Goal: Information Seeking & Learning: Learn about a topic

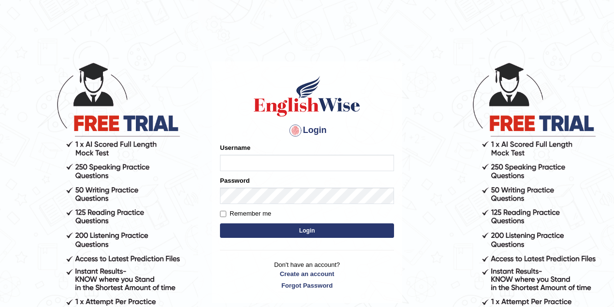
type input "maitree_parramatta"
click at [285, 226] on button "Login" at bounding box center [307, 230] width 174 height 14
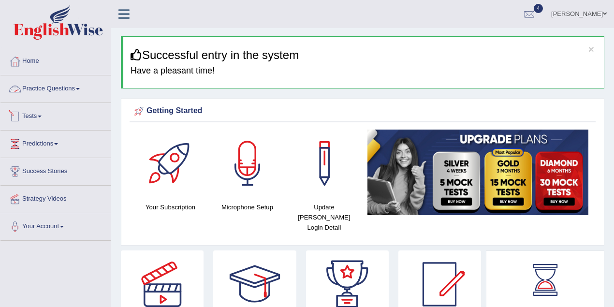
click at [43, 124] on link "Tests" at bounding box center [55, 115] width 110 height 24
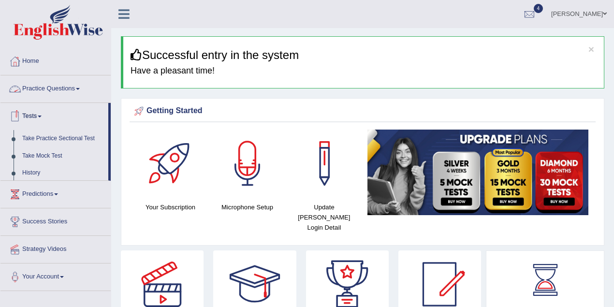
click at [54, 97] on link "Practice Questions" at bounding box center [55, 87] width 110 height 24
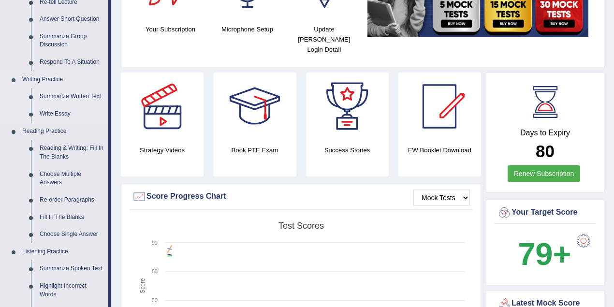
scroll to position [214, 0]
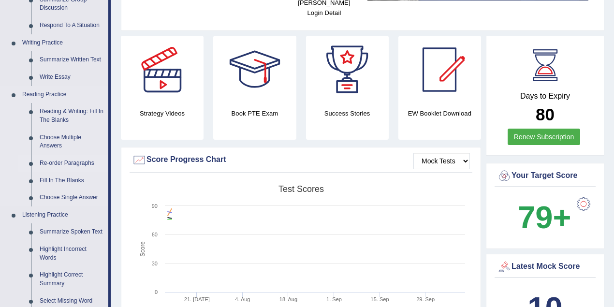
click at [73, 164] on link "Re-order Paragraphs" at bounding box center [71, 163] width 73 height 17
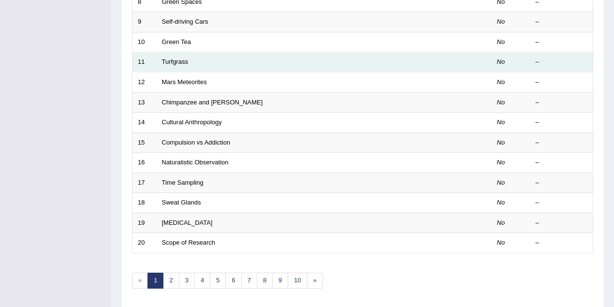
scroll to position [328, 0]
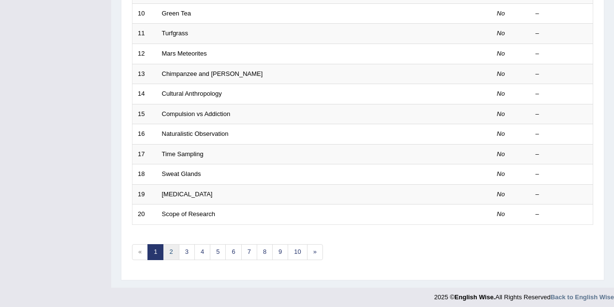
click at [170, 249] on link "2" at bounding box center [171, 252] width 16 height 16
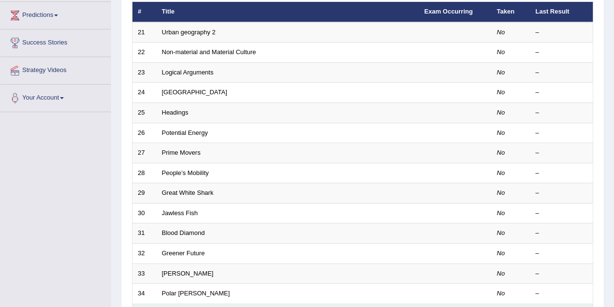
scroll to position [300, 0]
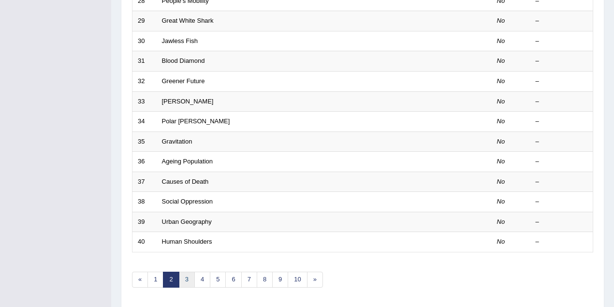
click at [185, 276] on link "3" at bounding box center [187, 279] width 16 height 16
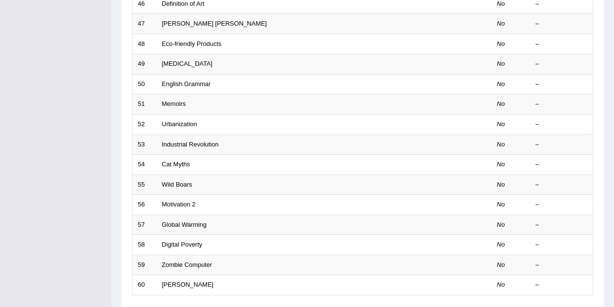
scroll to position [328, 0]
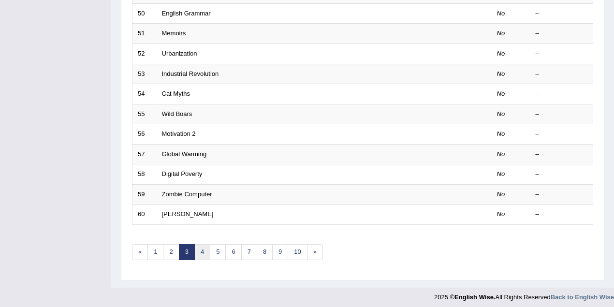
click at [206, 246] on link "4" at bounding box center [202, 252] width 16 height 16
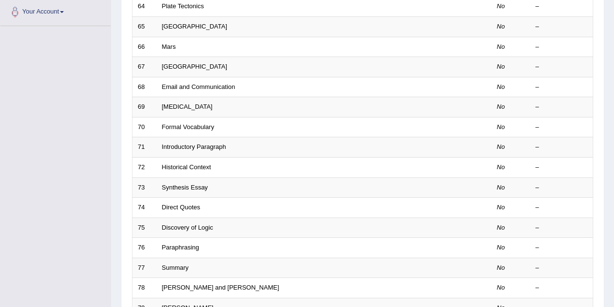
scroll to position [328, 0]
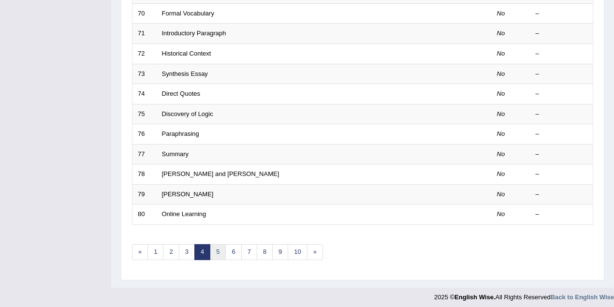
click at [218, 251] on link "5" at bounding box center [218, 252] width 16 height 16
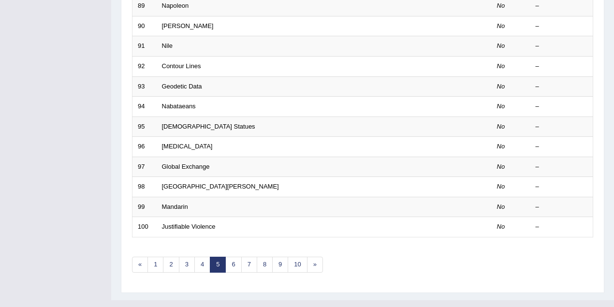
scroll to position [328, 0]
